Goal: Task Accomplishment & Management: Use online tool/utility

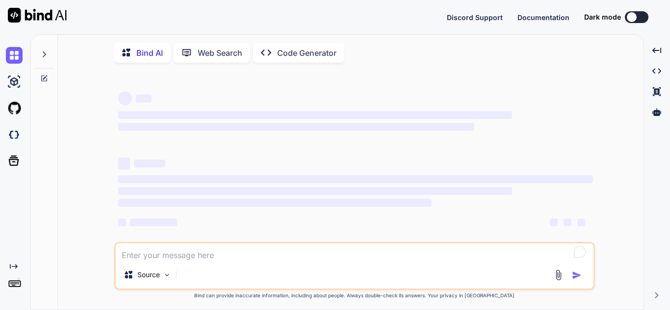
type textarea "x"
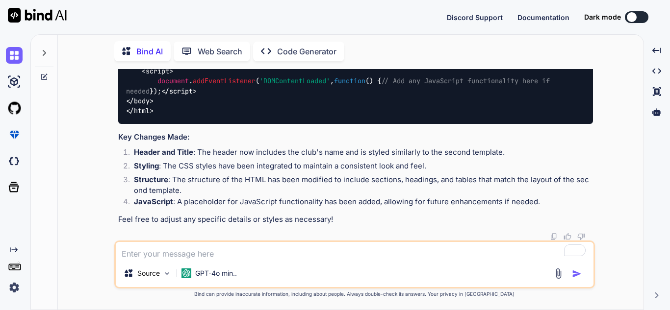
scroll to position [10267, 0]
click at [49, 46] on div at bounding box center [44, 50] width 19 height 34
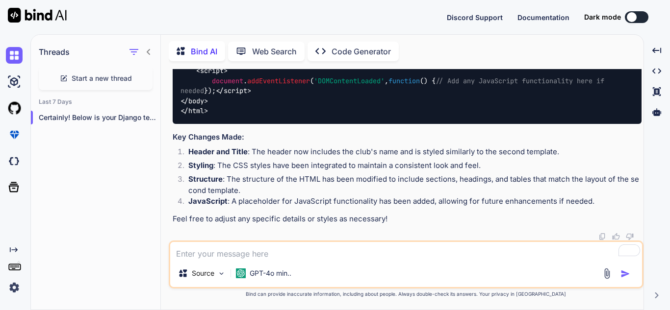
scroll to position [10355, 0]
click at [350, 46] on p "Code Generator" at bounding box center [361, 52] width 59 height 12
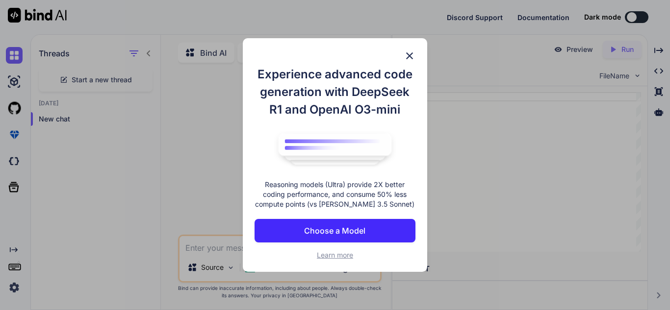
click at [334, 231] on p "Choose a Model" at bounding box center [334, 231] width 61 height 12
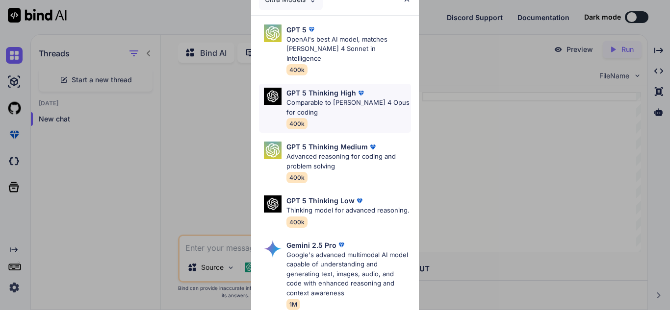
click at [332, 99] on p "Comparable to [PERSON_NAME] 4 Opus for coding" at bounding box center [348, 107] width 125 height 19
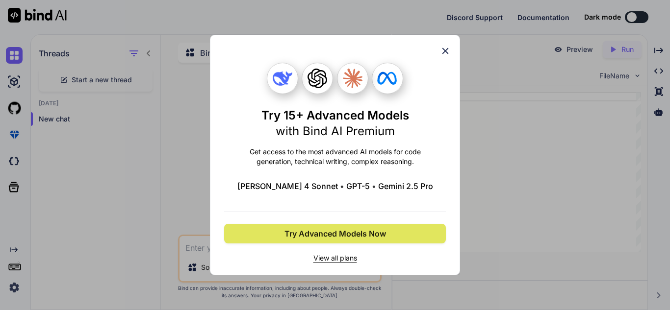
click at [348, 236] on span "Try Advanced Models Now" at bounding box center [335, 234] width 102 height 12
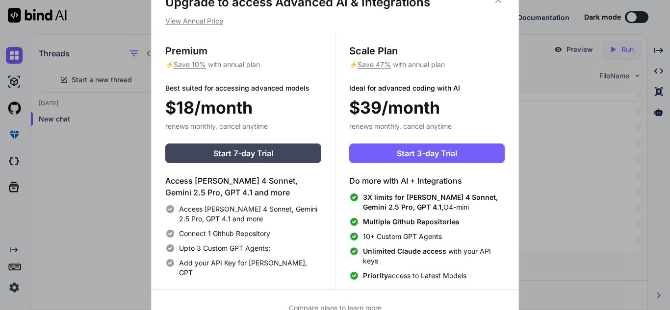
scroll to position [4, 0]
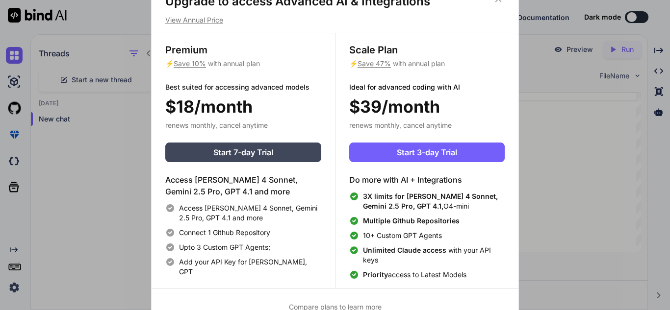
click at [112, 75] on div "Upgrade to access Advanced AI & Integrations View Annual Price Premium ⚡ Save 1…" at bounding box center [335, 155] width 670 height 310
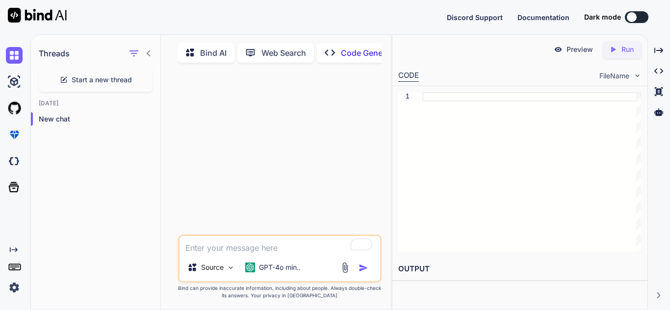
click at [24, 10] on img at bounding box center [37, 15] width 59 height 15
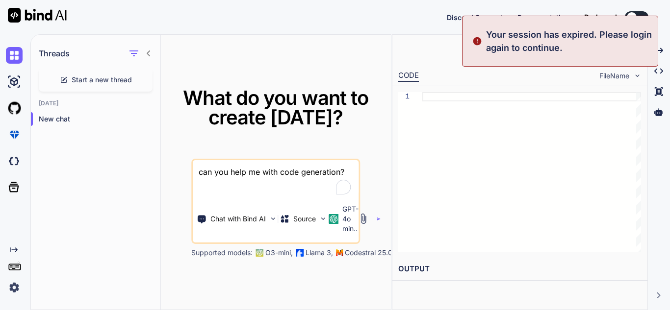
click at [14, 288] on img at bounding box center [14, 288] width 17 height 17
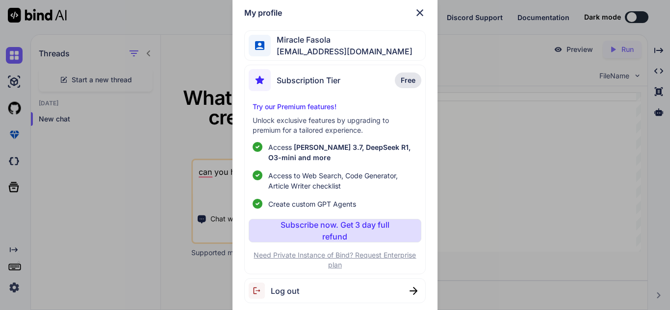
click at [323, 82] on span "Subscription Tier" at bounding box center [309, 81] width 64 height 12
click at [281, 80] on span "Subscription Tier" at bounding box center [309, 81] width 64 height 12
click at [260, 80] on img at bounding box center [260, 80] width 22 height 22
click at [409, 73] on p "Free" at bounding box center [408, 81] width 26 height 16
click at [306, 227] on p "Subscribe now. Get 3 day full refund" at bounding box center [335, 231] width 134 height 24
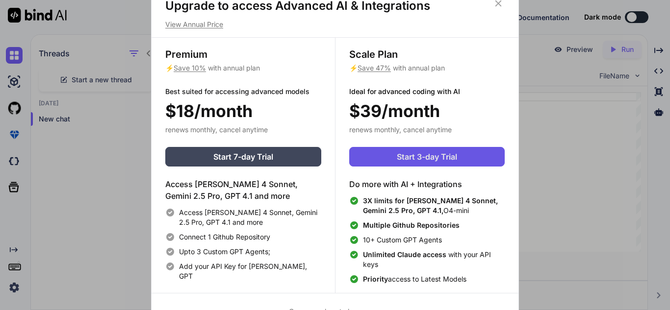
click at [398, 157] on span "Start 3-day Trial" at bounding box center [427, 157] width 60 height 12
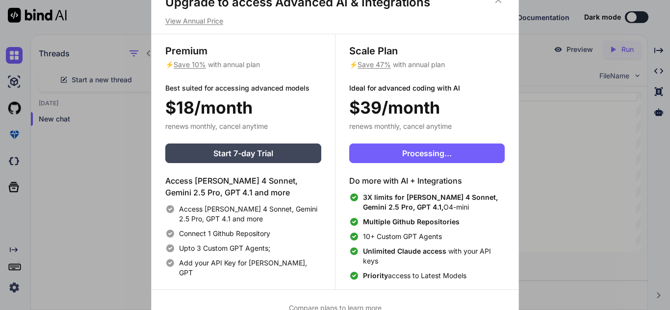
scroll to position [4, 0]
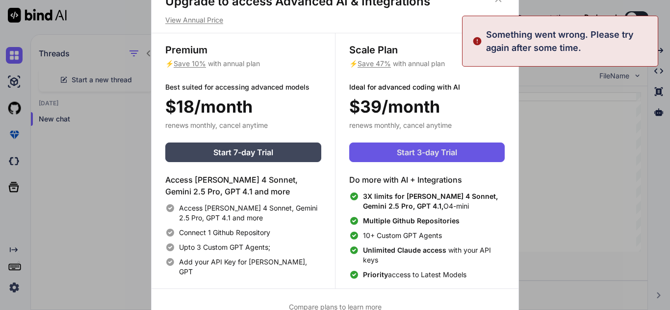
click at [404, 152] on span "Start 3-day Trial" at bounding box center [427, 153] width 60 height 12
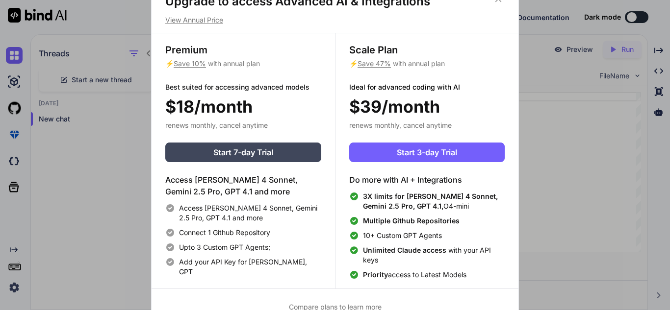
click at [185, 17] on p "View Annual Price" at bounding box center [334, 20] width 339 height 10
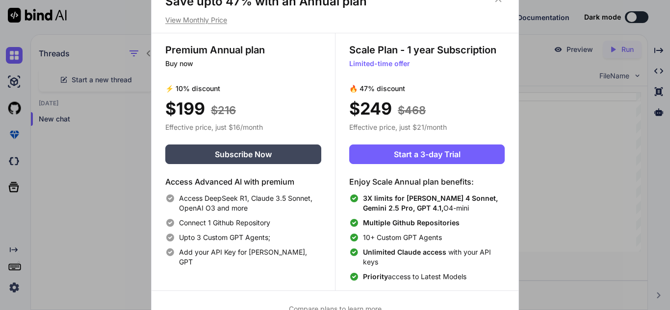
scroll to position [6, 0]
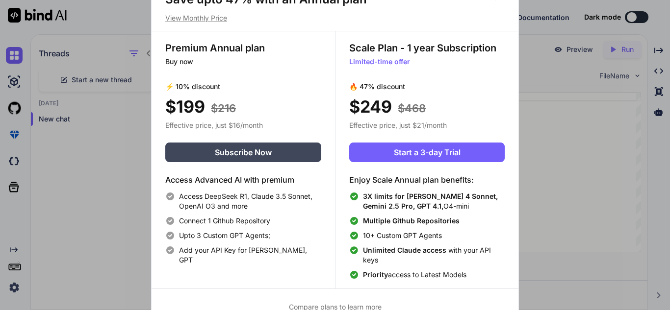
click at [182, 17] on p "View Monthly Price" at bounding box center [334, 18] width 339 height 10
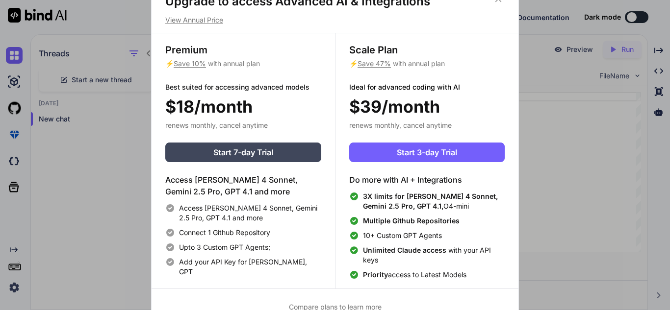
scroll to position [4, 0]
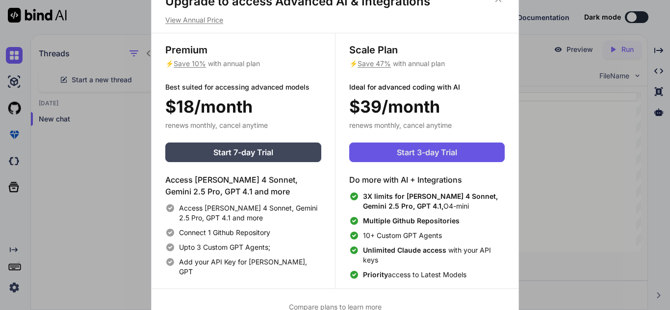
click at [426, 161] on button "Start 3-day Trial" at bounding box center [426, 153] width 155 height 20
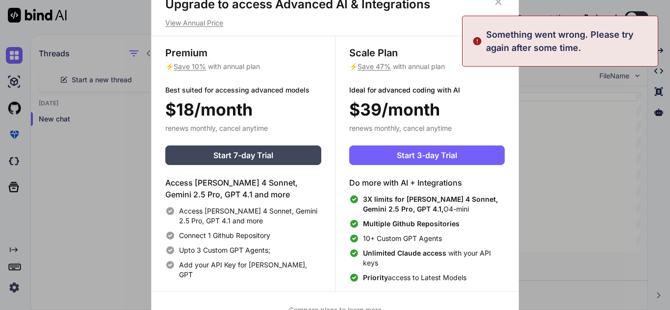
scroll to position [0, 0]
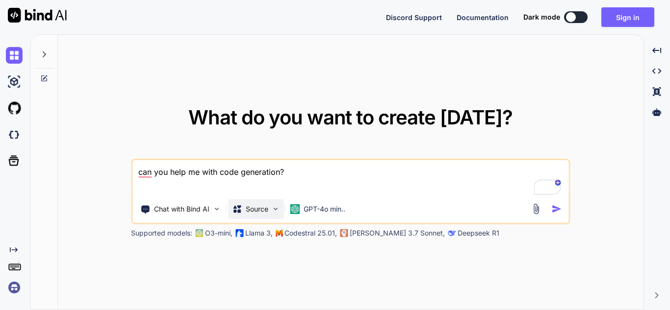
click at [256, 210] on p "Source" at bounding box center [257, 209] width 23 height 10
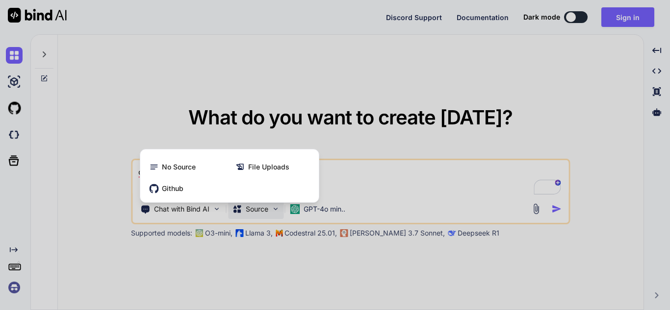
click at [256, 210] on div at bounding box center [335, 155] width 670 height 310
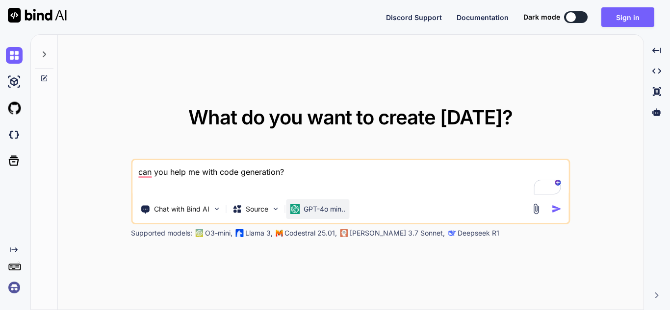
click at [322, 210] on p "GPT-4o min.." at bounding box center [325, 209] width 42 height 10
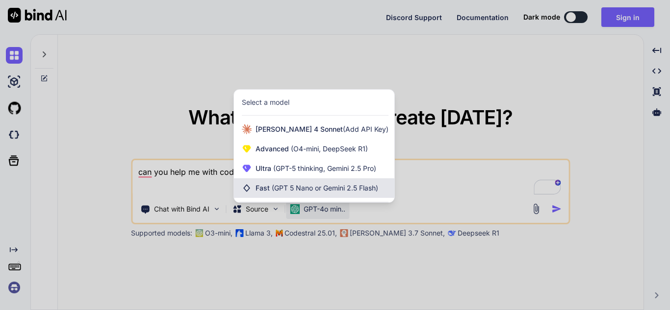
click at [298, 193] on span "Fast (GPT 5 Nano or Gemini 2.5 Flash)" at bounding box center [316, 188] width 123 height 10
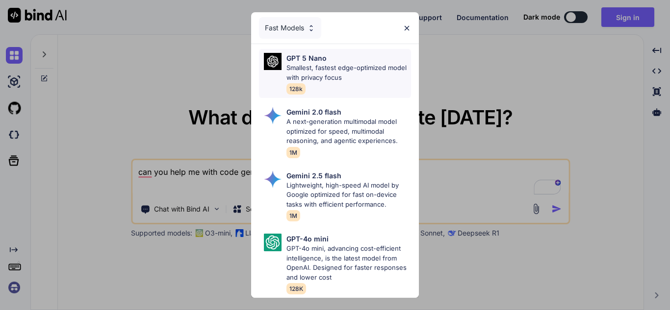
click at [280, 72] on div "GPT 5 Nano Smallest, fastest edge-optimized model with privacy focus 128k" at bounding box center [335, 73] width 152 height 49
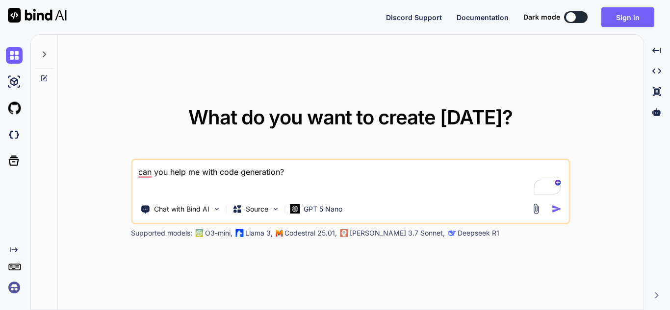
click at [317, 189] on textarea "can you help me with code generation?" at bounding box center [350, 178] width 436 height 36
drag, startPoint x: 317, startPoint y: 187, endPoint x: 120, endPoint y: 163, distance: 198.1
click at [120, 163] on div "What do you want to create today? can you help me with code generation? Chat wi…" at bounding box center [351, 173] width 586 height 276
click at [359, 177] on textarea "can you help me with code generation?" at bounding box center [350, 178] width 436 height 36
click at [558, 208] on img "button" at bounding box center [556, 209] width 10 height 10
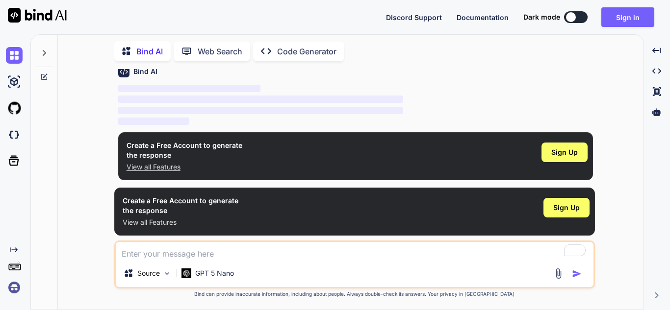
scroll to position [48, 0]
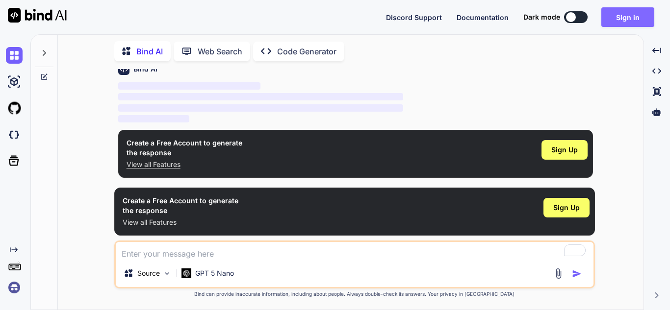
click at [623, 17] on button "Sign in" at bounding box center [627, 17] width 53 height 20
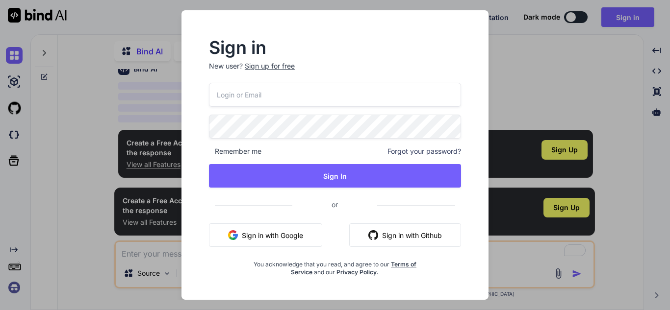
click at [287, 231] on button "Sign in with Google" at bounding box center [265, 236] width 113 height 24
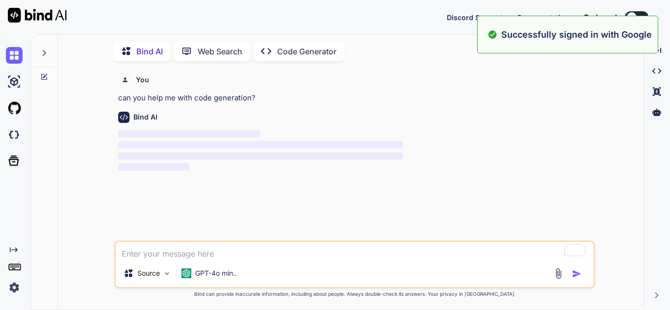
scroll to position [0, 0]
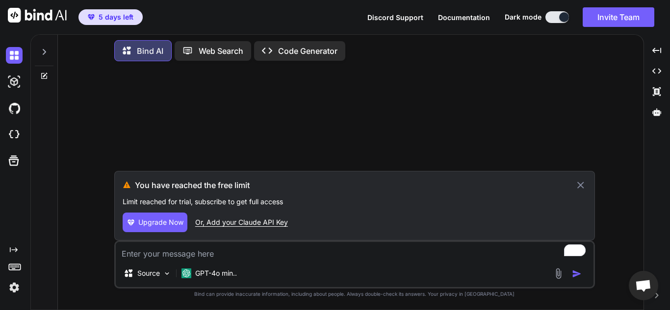
click at [576, 184] on icon at bounding box center [580, 185] width 11 height 12
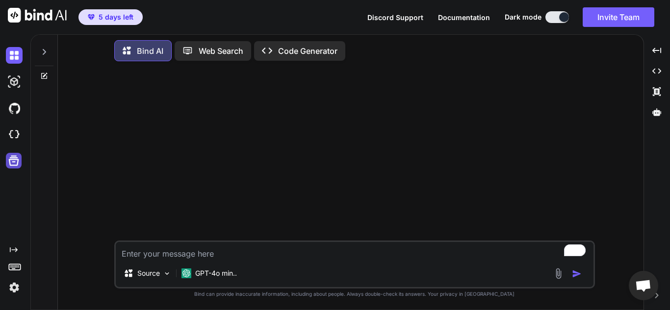
click at [16, 162] on icon at bounding box center [14, 161] width 14 height 14
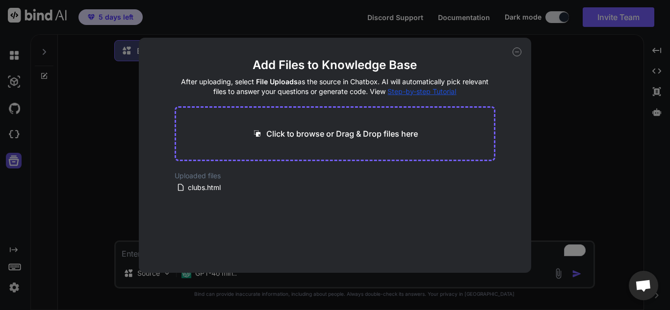
click at [16, 162] on div "Add Files to Knowledge Base After uploading, select File Uploads as the source …" at bounding box center [335, 155] width 670 height 310
type textarea "x"
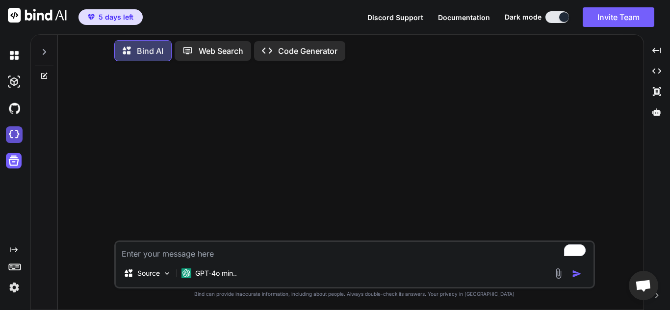
click at [14, 134] on img at bounding box center [14, 135] width 17 height 17
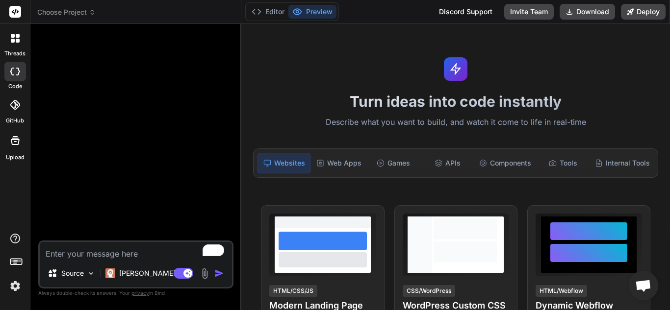
click at [94, 254] on textarea "To enrich screen reader interactions, please activate Accessibility in Grammarl…" at bounding box center [136, 251] width 192 height 18
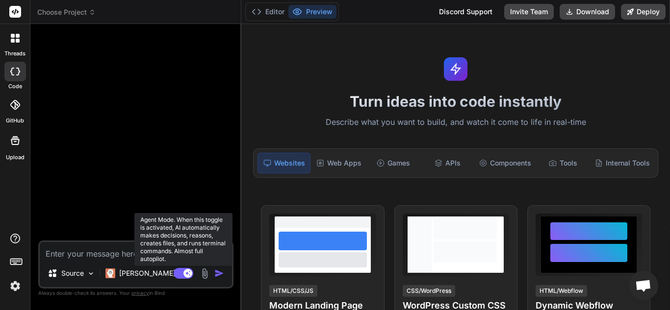
click at [189, 271] on rect at bounding box center [187, 273] width 9 height 9
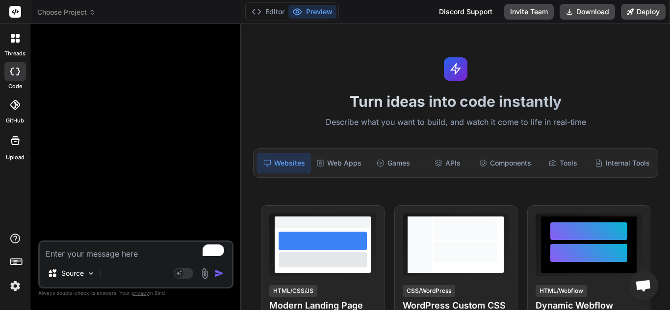
click at [97, 254] on textarea "To enrich screen reader interactions, please activate Accessibility in Grammarl…" at bounding box center [136, 251] width 192 height 18
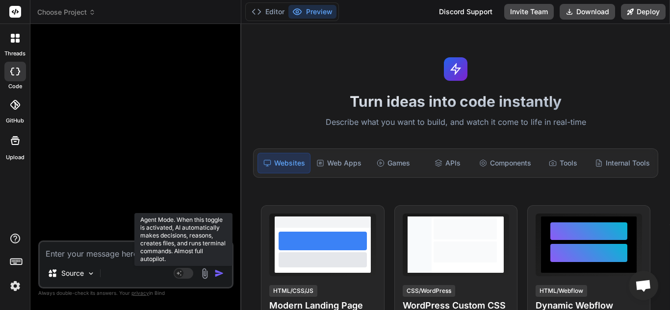
click at [181, 276] on icon at bounding box center [179, 273] width 5 height 5
type textarea "x"
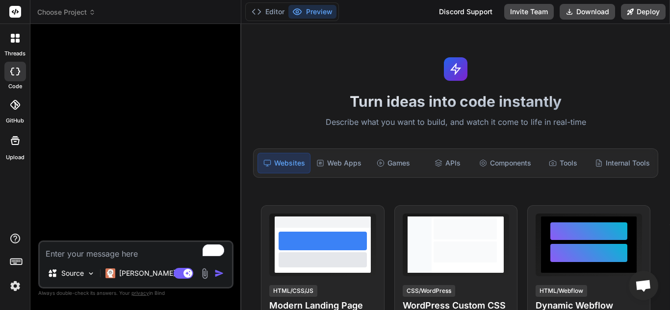
click at [85, 251] on textarea "To enrich screen reader interactions, please activate Accessibility in Grammarl…" at bounding box center [136, 251] width 192 height 18
type textarea "g"
type textarea "x"
type textarea "go"
type textarea "x"
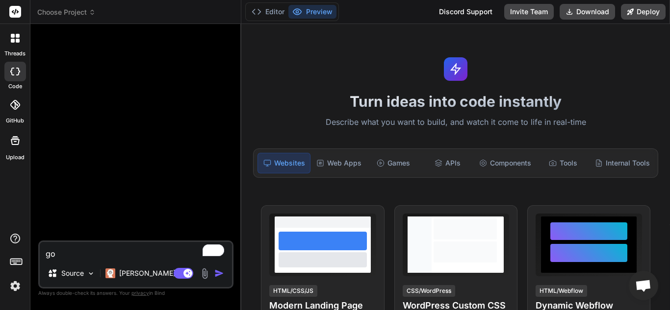
type textarea "goo"
type textarea "x"
type textarea "good"
type textarea "x"
type textarea "good"
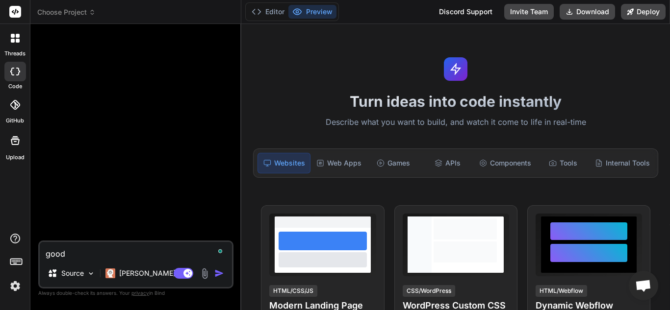
type textarea "x"
type textarea "good m"
type textarea "x"
type textarea "good mo"
type textarea "x"
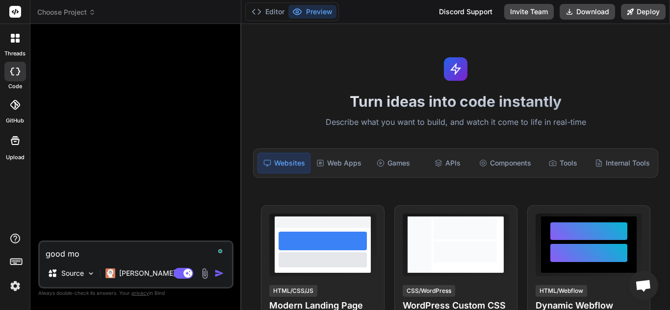
type textarea "good mor"
type textarea "x"
type textarea "good morn"
type textarea "x"
type textarea "good morni"
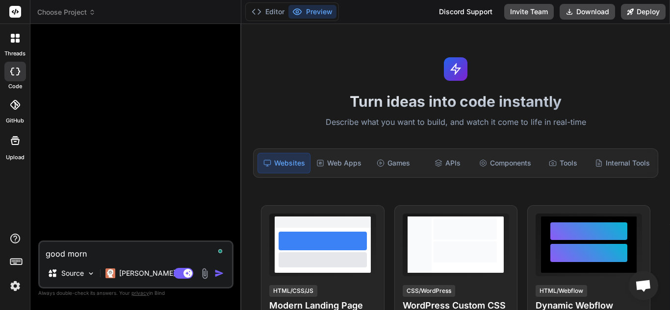
type textarea "x"
type textarea "good mornin"
type textarea "x"
type textarea "good morning"
type textarea "x"
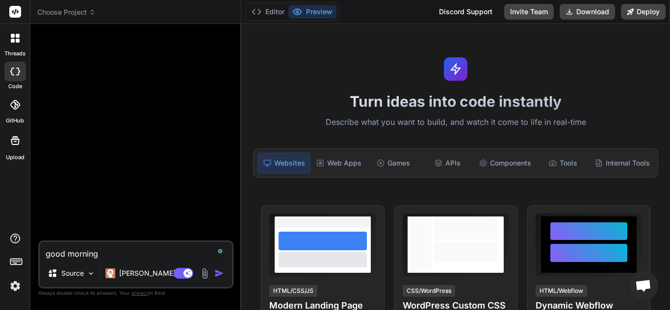
type textarea "good morning,"
type textarea "x"
type textarea "good morning,"
type textarea "x"
type textarea "good morning, y"
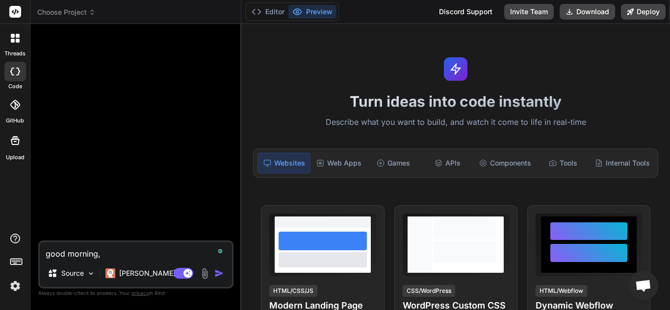
type textarea "x"
type textarea "good morning, yo"
type textarea "x"
type textarea "good morning, you"
type textarea "x"
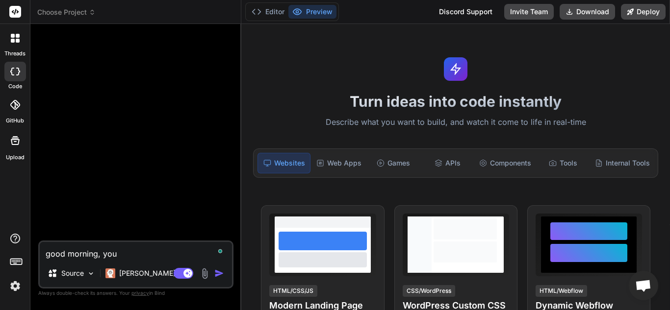
type textarea "good morning, you'"
type textarea "x"
type textarea "good morning, you'r"
type textarea "x"
type textarea "good morning, you're"
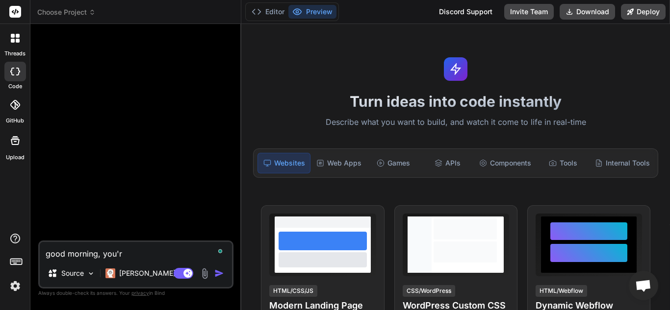
type textarea "x"
type textarea "good morning, you're"
type textarea "x"
type textarea "good morning, you're r"
type textarea "x"
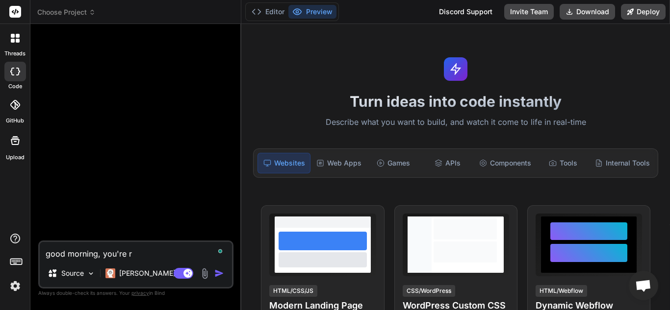
type textarea "good morning, you're ra"
type textarea "x"
type textarea "good morning, you're rae"
type textarea "x"
type textarea "good morning, you're raed"
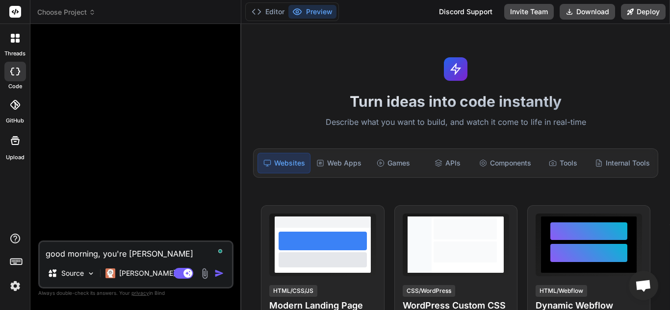
type textarea "x"
type textarea "good morning, you're raedy"
type textarea "x"
type textarea "good morning, you're raedy?"
type textarea "x"
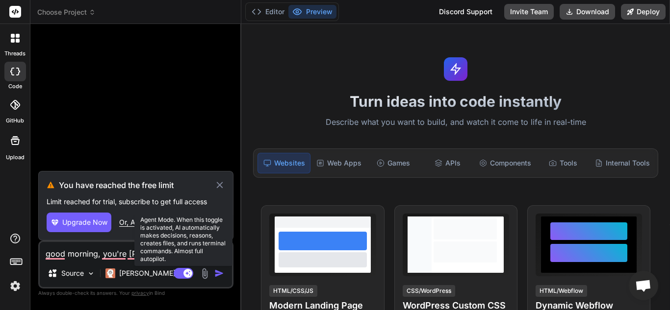
type textarea "good morning, you're raedy?"
click at [185, 271] on icon at bounding box center [184, 273] width 20 height 11
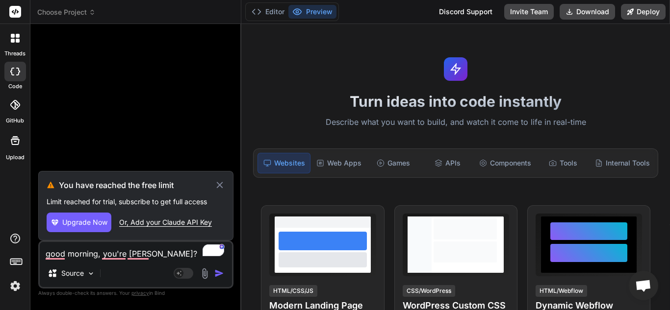
click at [215, 275] on img "button" at bounding box center [219, 274] width 10 height 10
click at [223, 186] on icon at bounding box center [219, 185] width 11 height 12
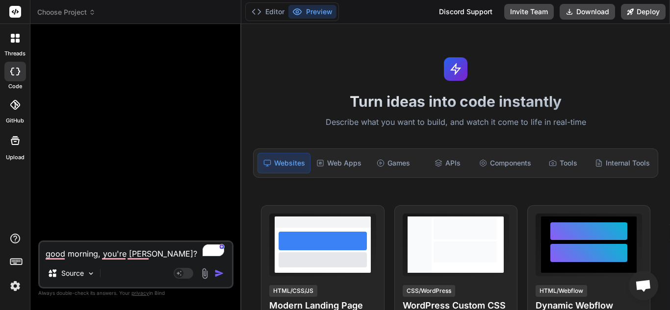
click at [165, 247] on textarea "good morning, you're raedy?" at bounding box center [136, 251] width 192 height 18
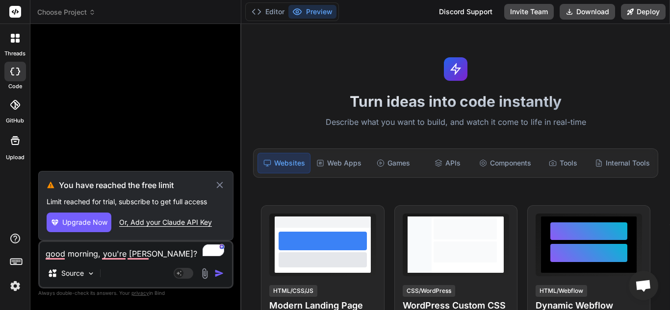
click at [83, 221] on span "Upgrade Now" at bounding box center [84, 223] width 45 height 10
type textarea "x"
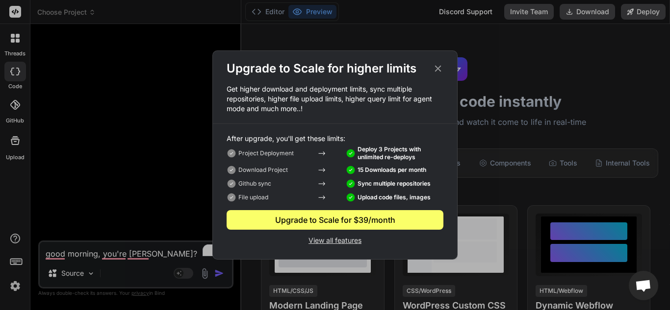
click at [336, 237] on p "View all features" at bounding box center [335, 240] width 217 height 12
click at [433, 70] on icon at bounding box center [438, 68] width 11 height 11
